Goal: Task Accomplishment & Management: Use online tool/utility

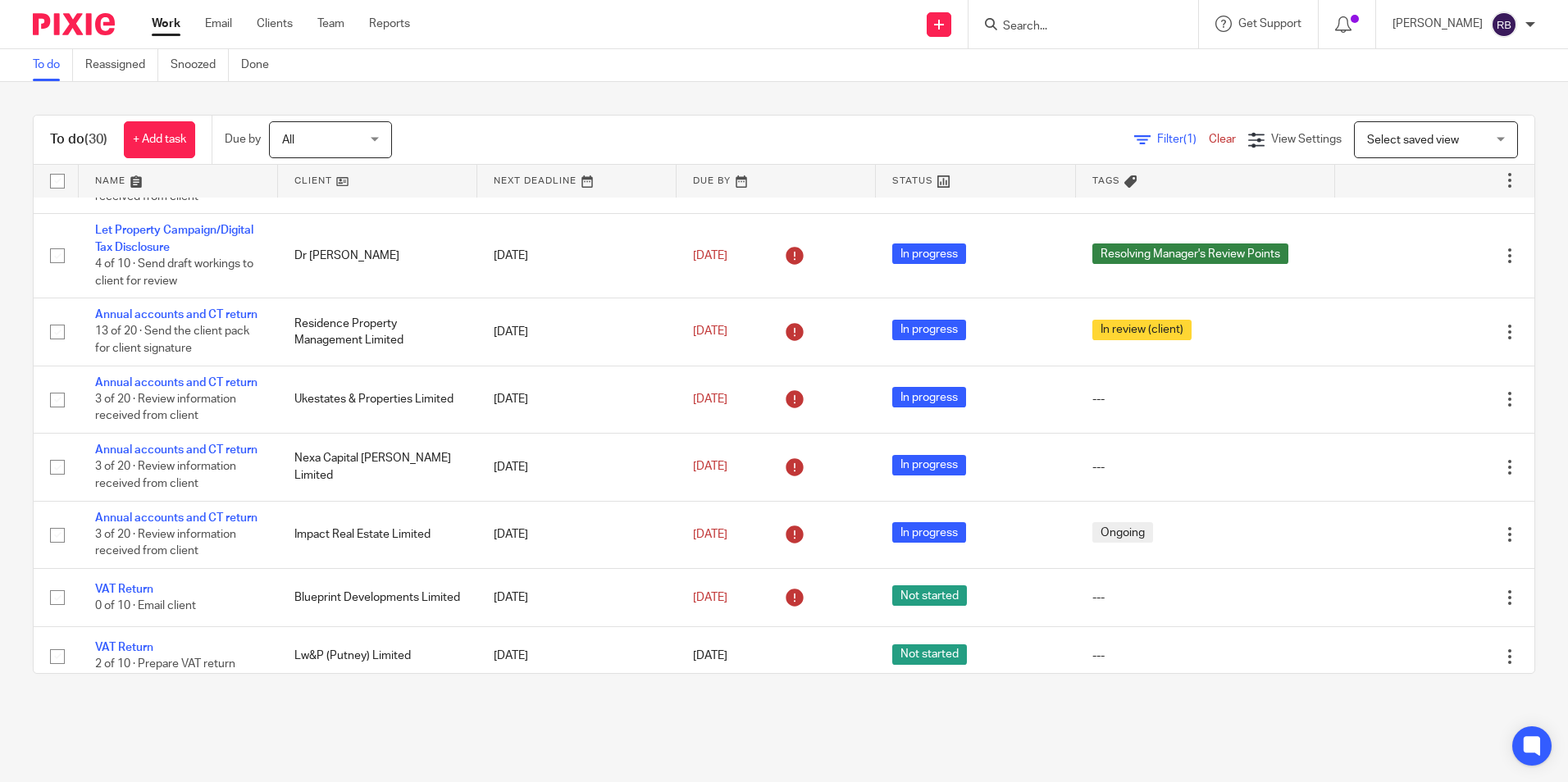
scroll to position [574, 0]
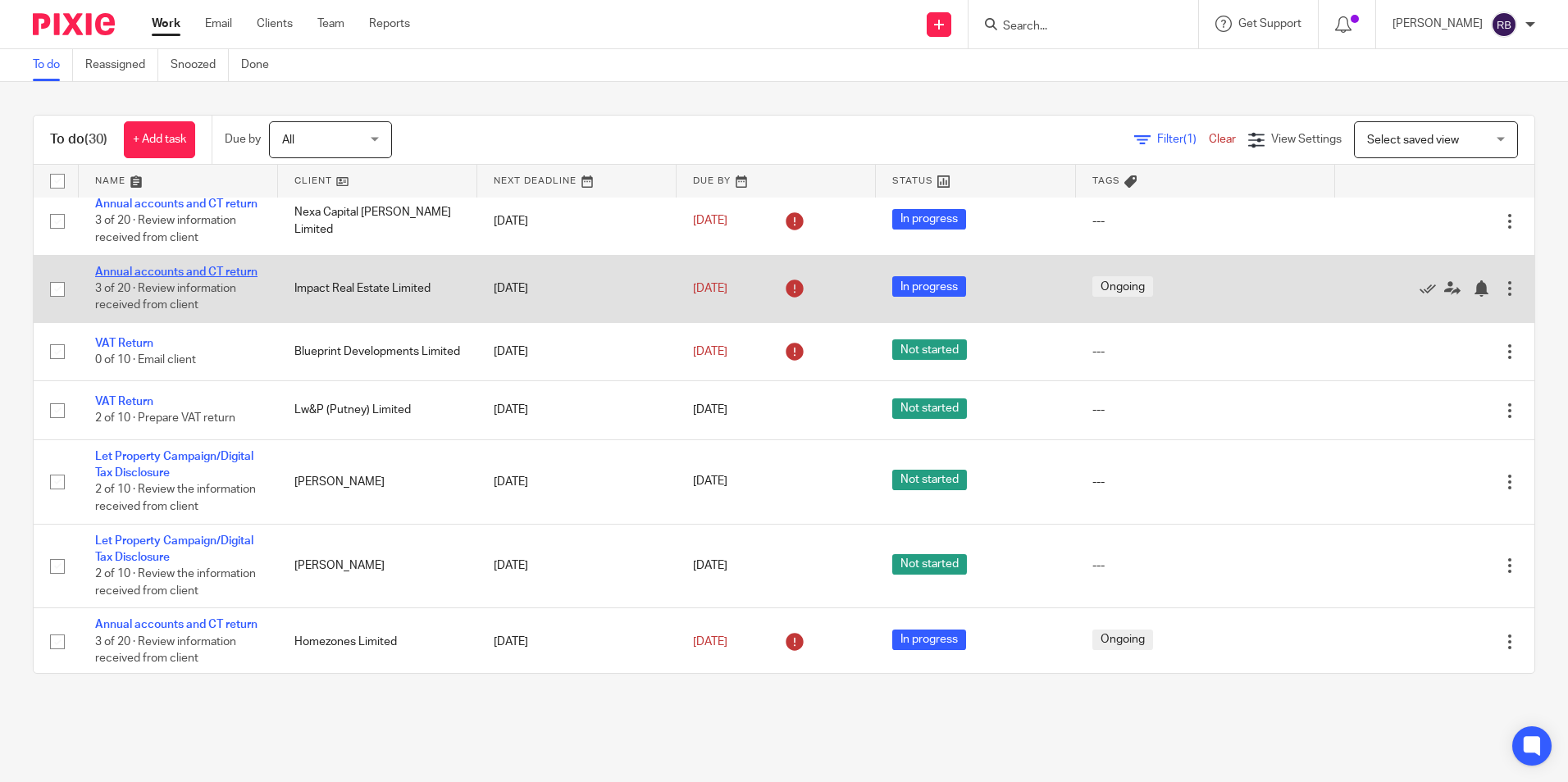
click at [192, 278] on link "Annual accounts and CT return" at bounding box center [176, 273] width 162 height 12
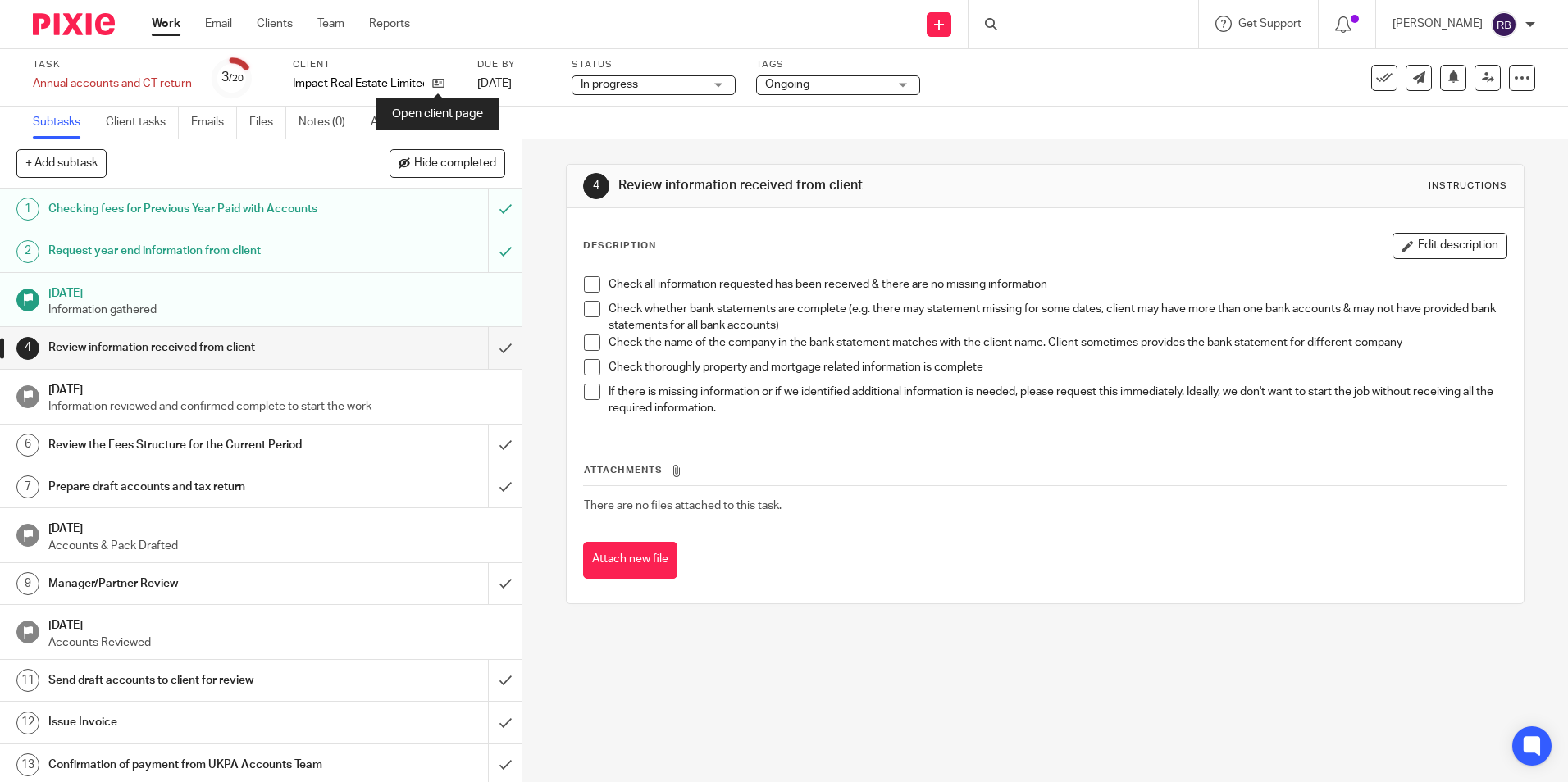
click at [437, 86] on icon at bounding box center [438, 83] width 12 height 12
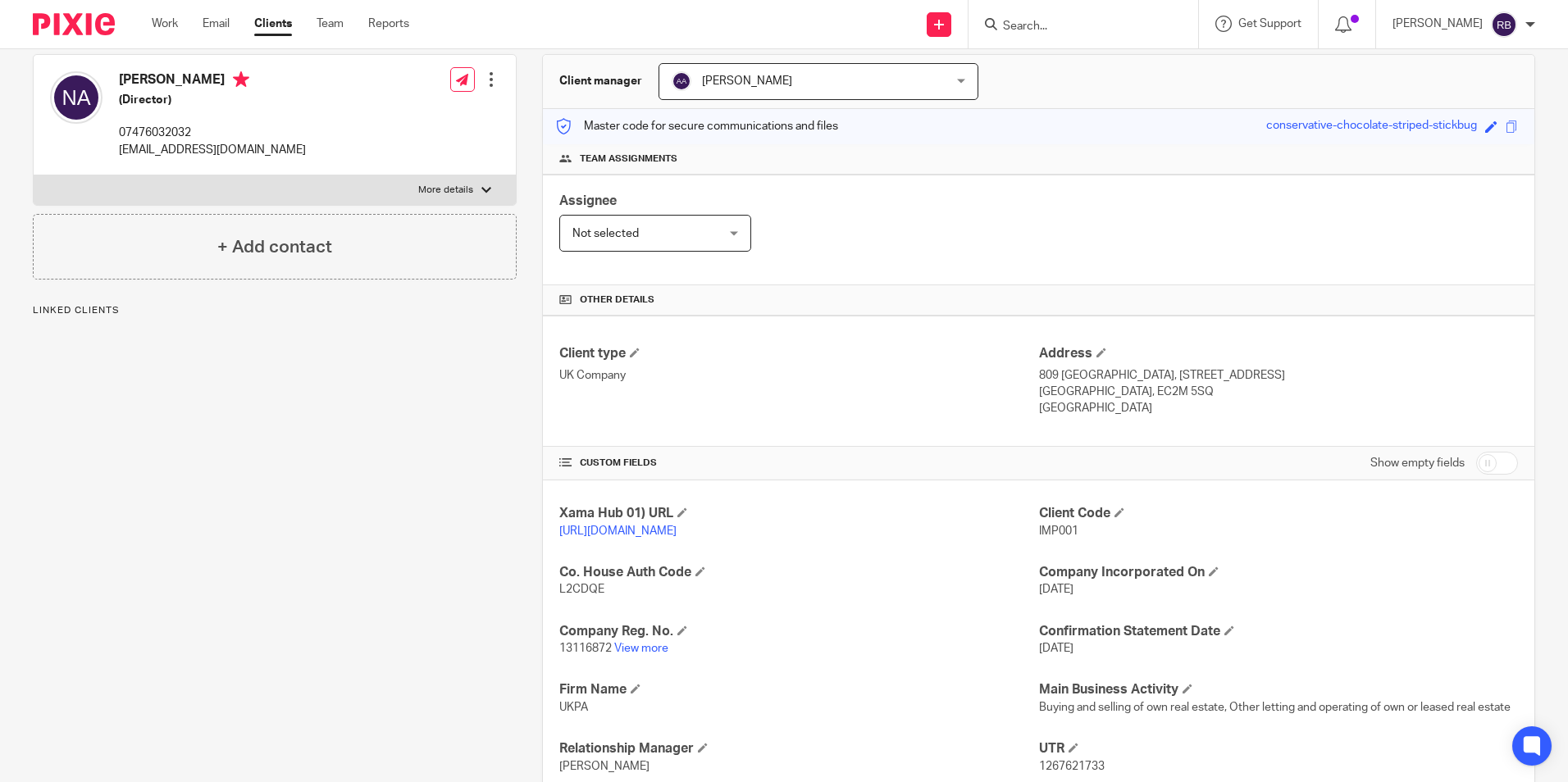
scroll to position [328, 0]
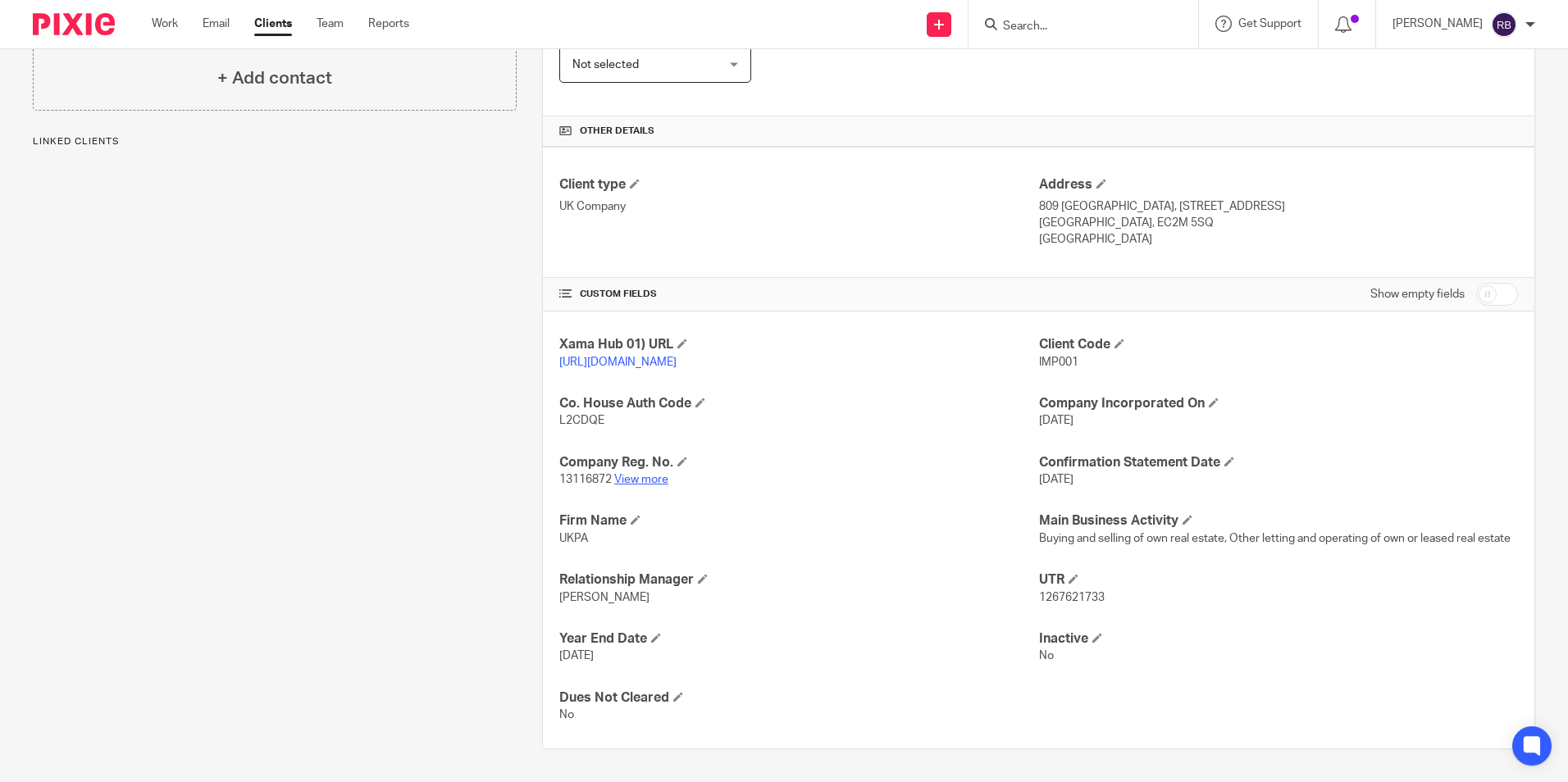
click at [640, 481] on link "View more" at bounding box center [641, 480] width 54 height 12
